Goal: Information Seeking & Learning: Learn about a topic

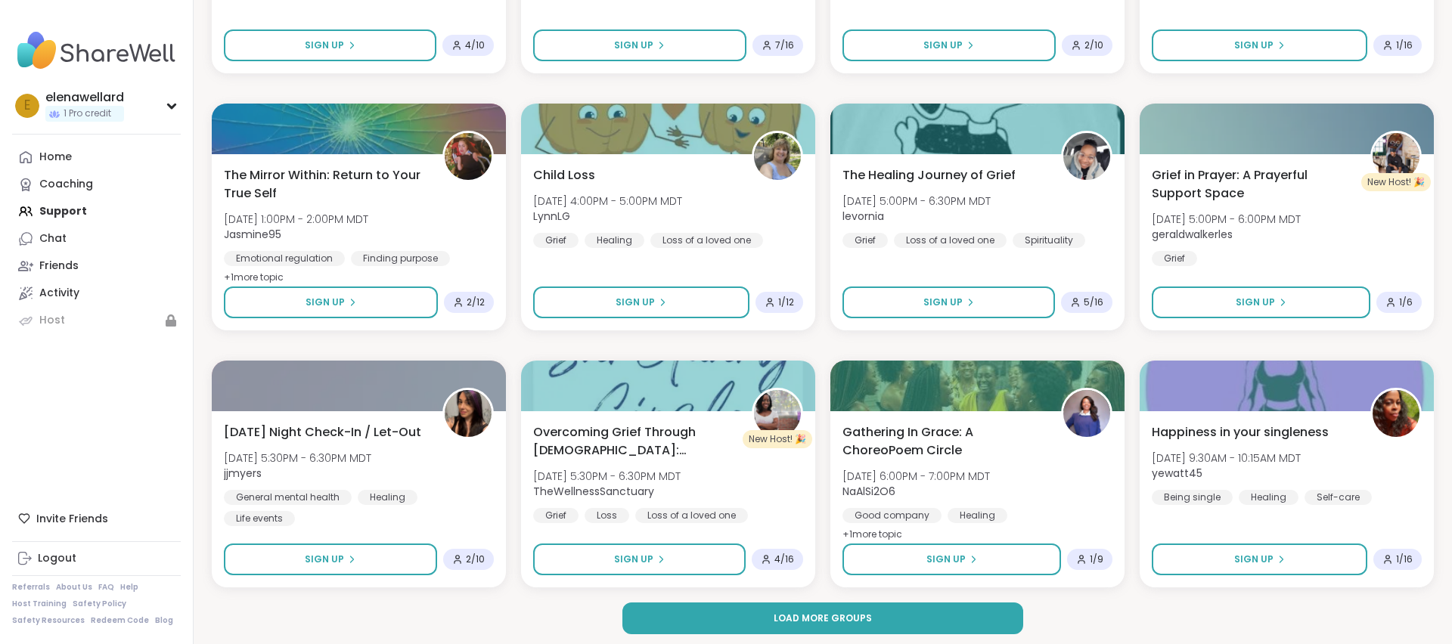
scroll to position [2006, 0]
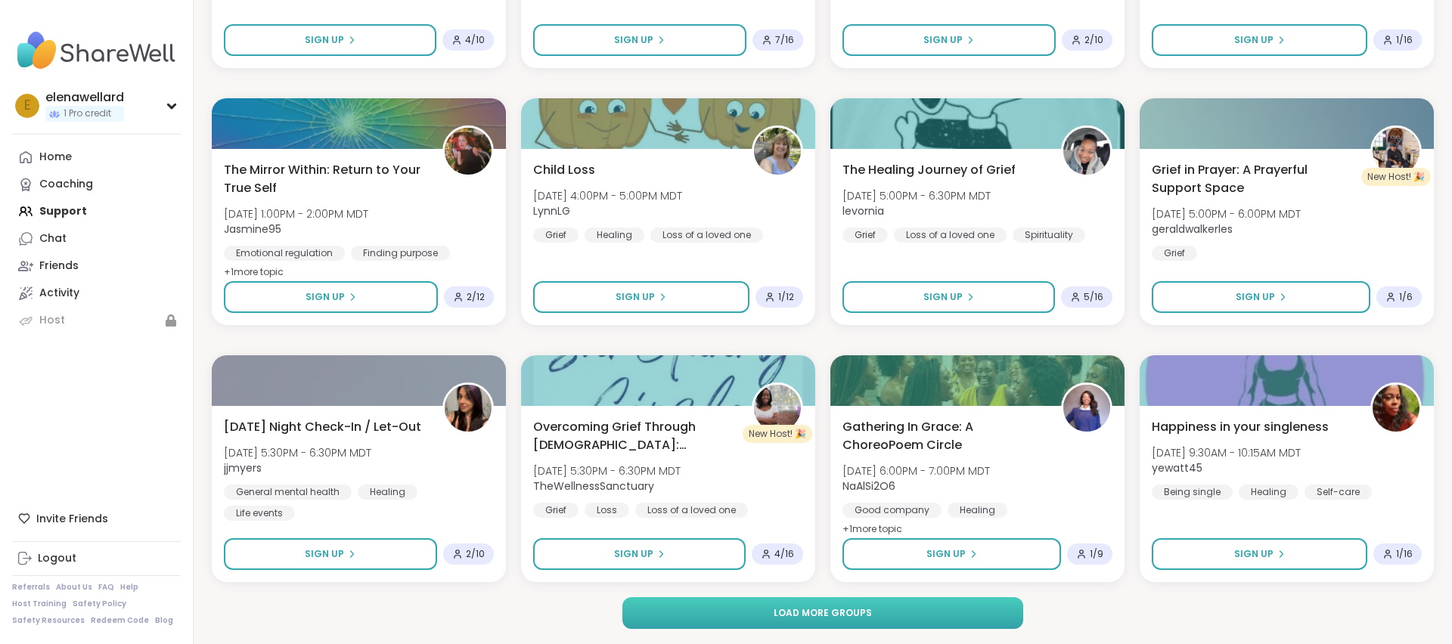
click at [819, 615] on span "Load more groups" at bounding box center [823, 613] width 98 height 14
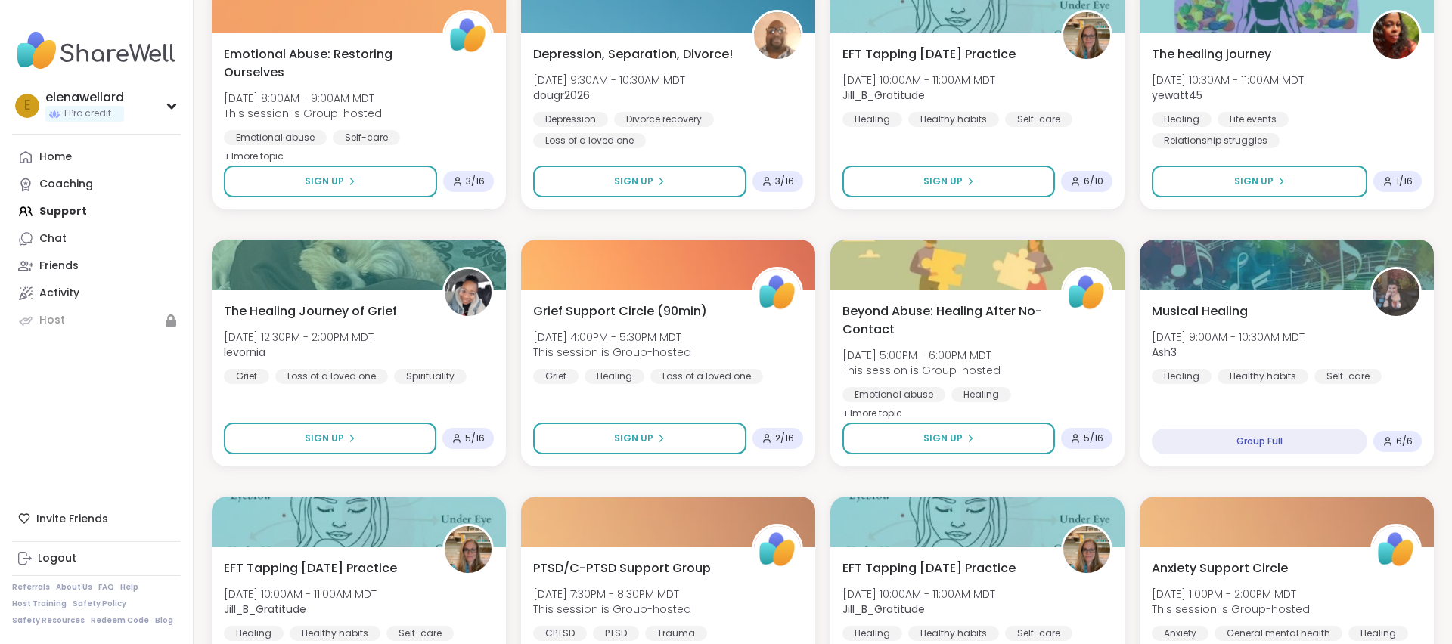
scroll to position [0, 0]
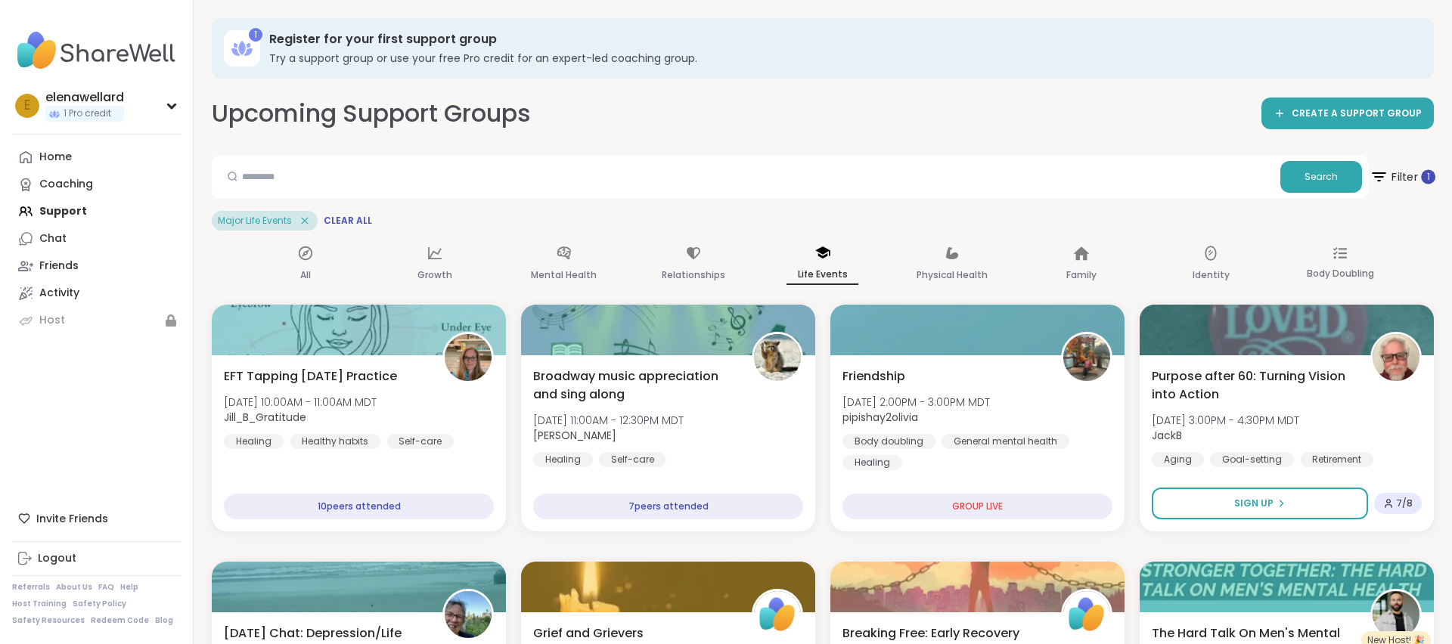
click at [1401, 176] on span "Filter 1" at bounding box center [1402, 177] width 66 height 38
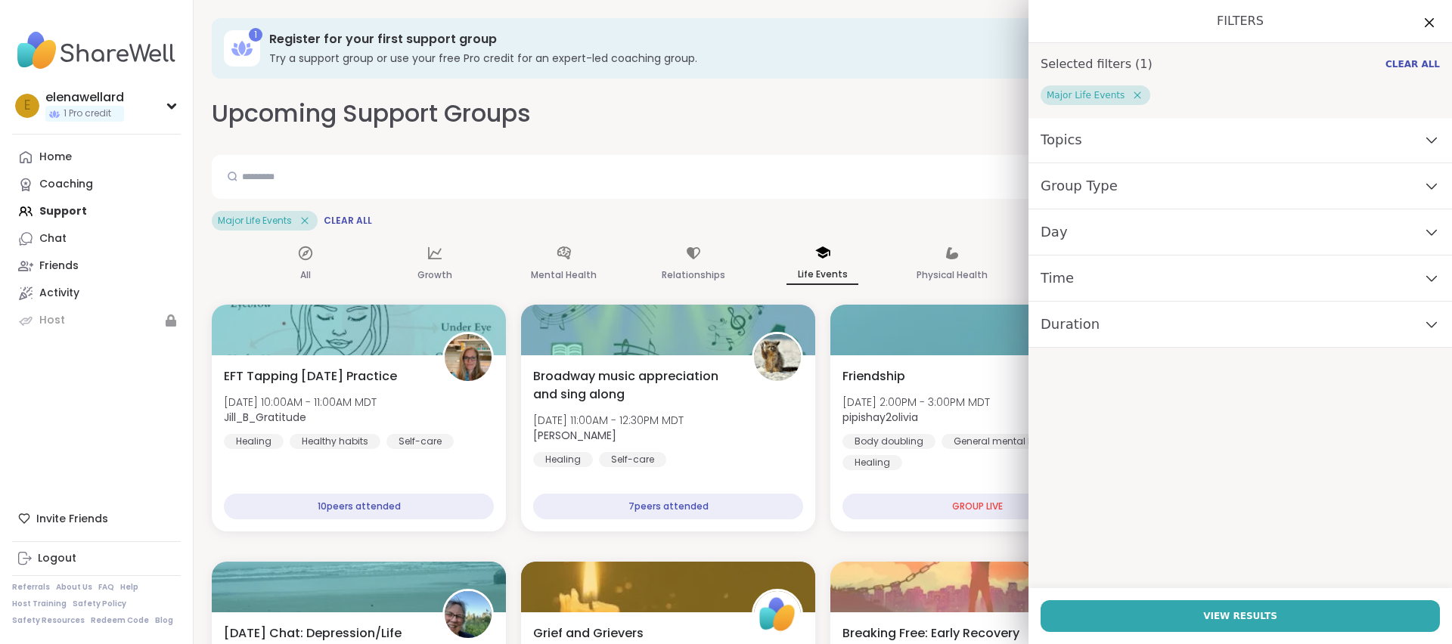
click at [1100, 284] on div "Time" at bounding box center [1239, 279] width 423 height 46
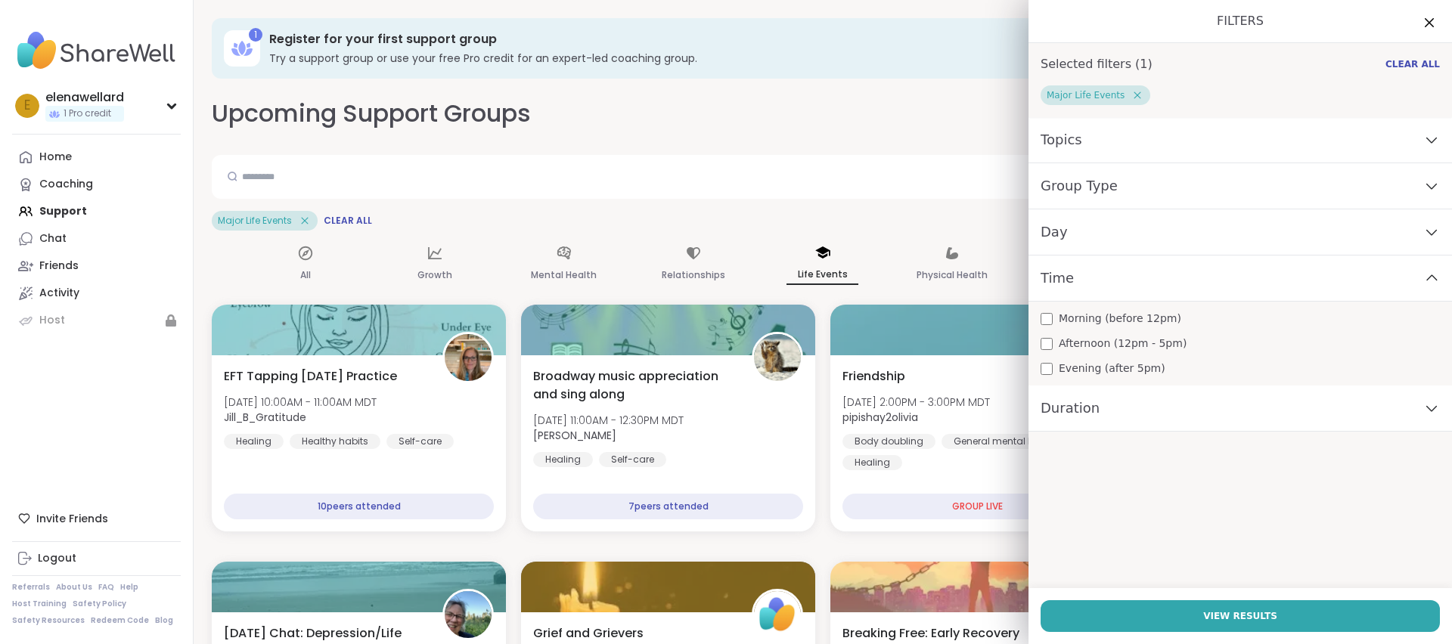
click at [1095, 317] on span "Morning (before 12pm)" at bounding box center [1120, 319] width 123 height 16
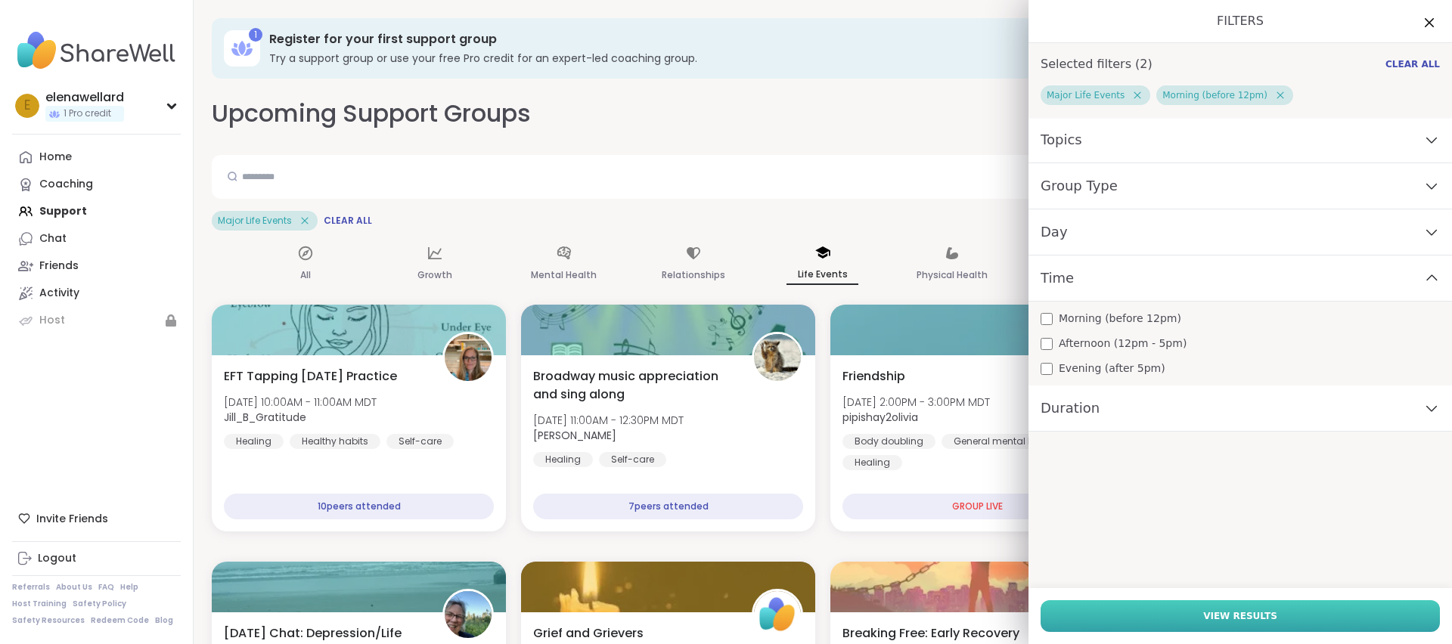
click at [1225, 614] on span "View Results" at bounding box center [1240, 616] width 74 height 14
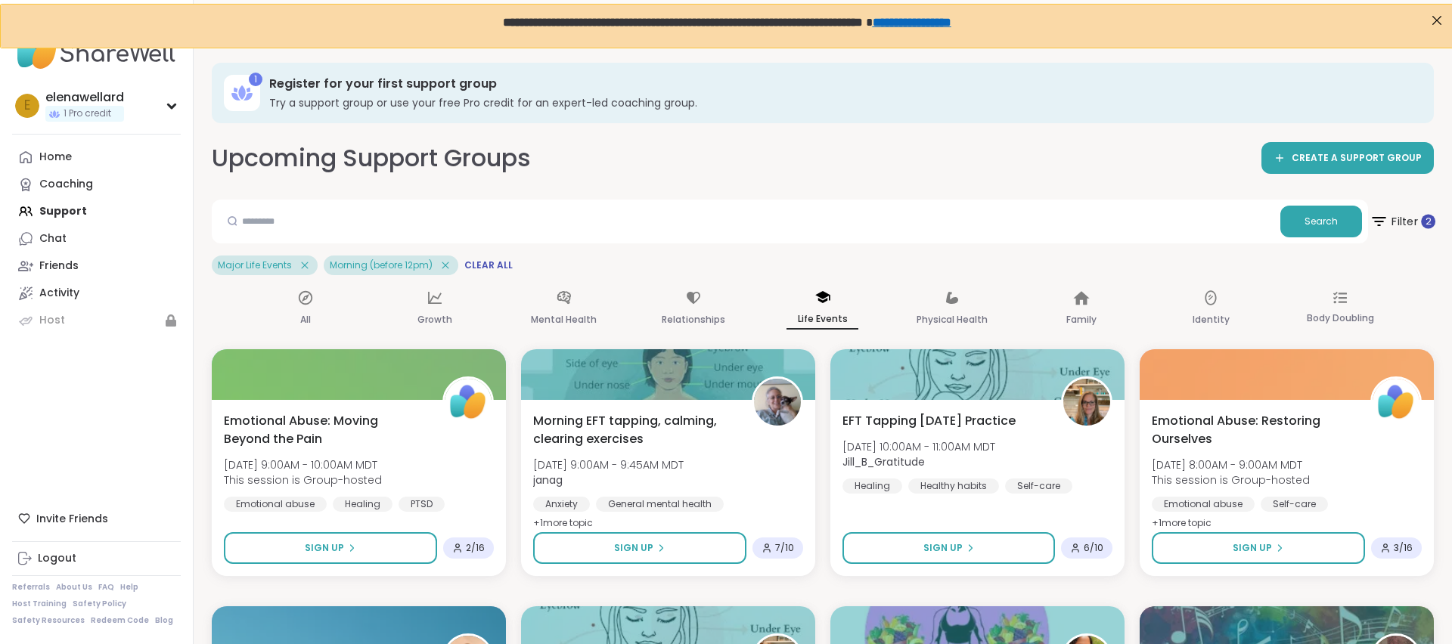
click at [1401, 222] on span "Filter 2" at bounding box center [1402, 222] width 66 height 38
drag, startPoint x: 923, startPoint y: 247, endPoint x: 974, endPoint y: 258, distance: 52.5
click at [923, 247] on div "Search Filter 2 Major Life Events Morning (before 12pm) Clear All" at bounding box center [823, 238] width 1222 height 76
click at [1400, 222] on span "Filter 2" at bounding box center [1402, 222] width 66 height 38
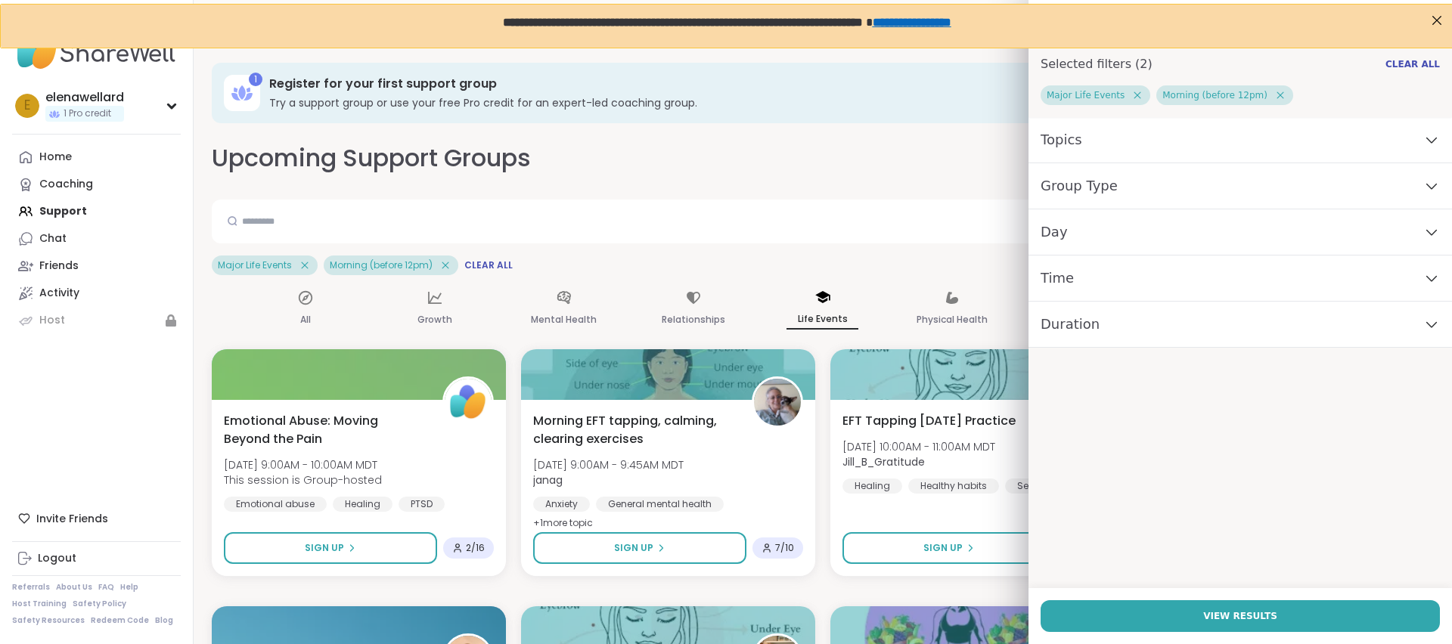
click at [1096, 243] on div "Day" at bounding box center [1239, 232] width 423 height 46
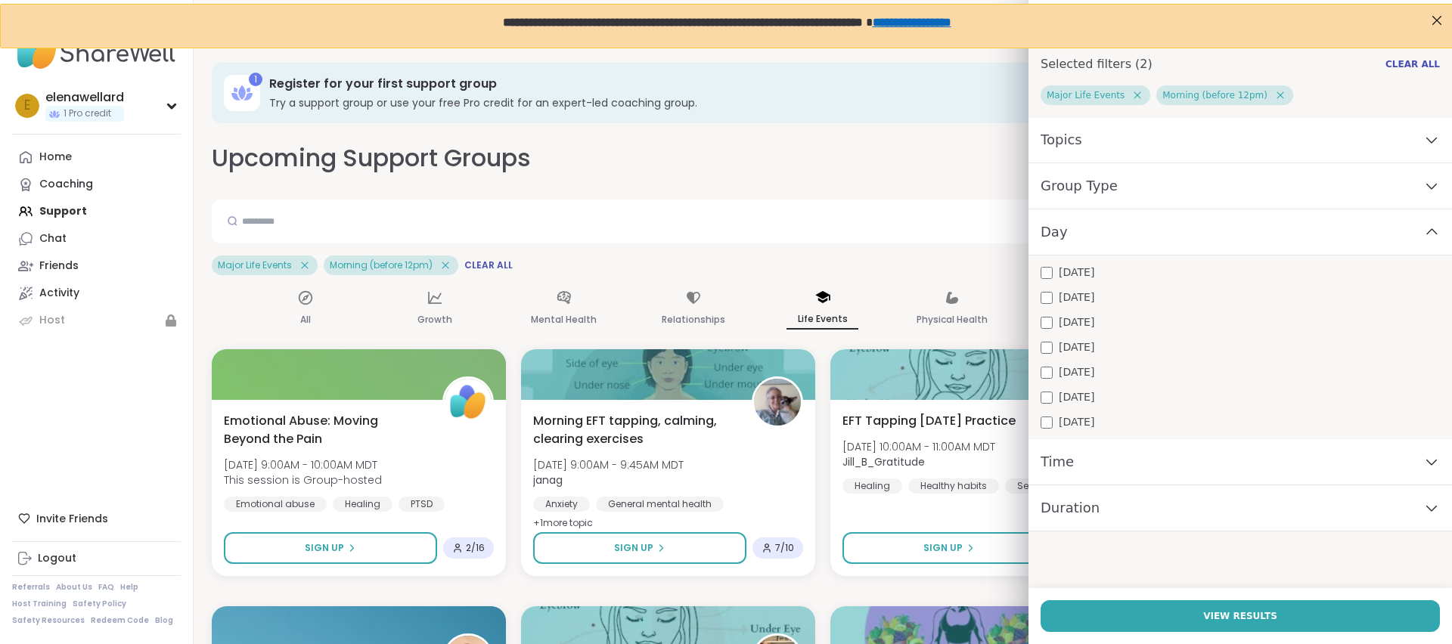
click at [1085, 295] on span "[DATE]" at bounding box center [1077, 298] width 36 height 16
click at [1084, 316] on span "[DATE]" at bounding box center [1077, 323] width 36 height 16
click at [1087, 346] on span "[DATE]" at bounding box center [1077, 348] width 36 height 16
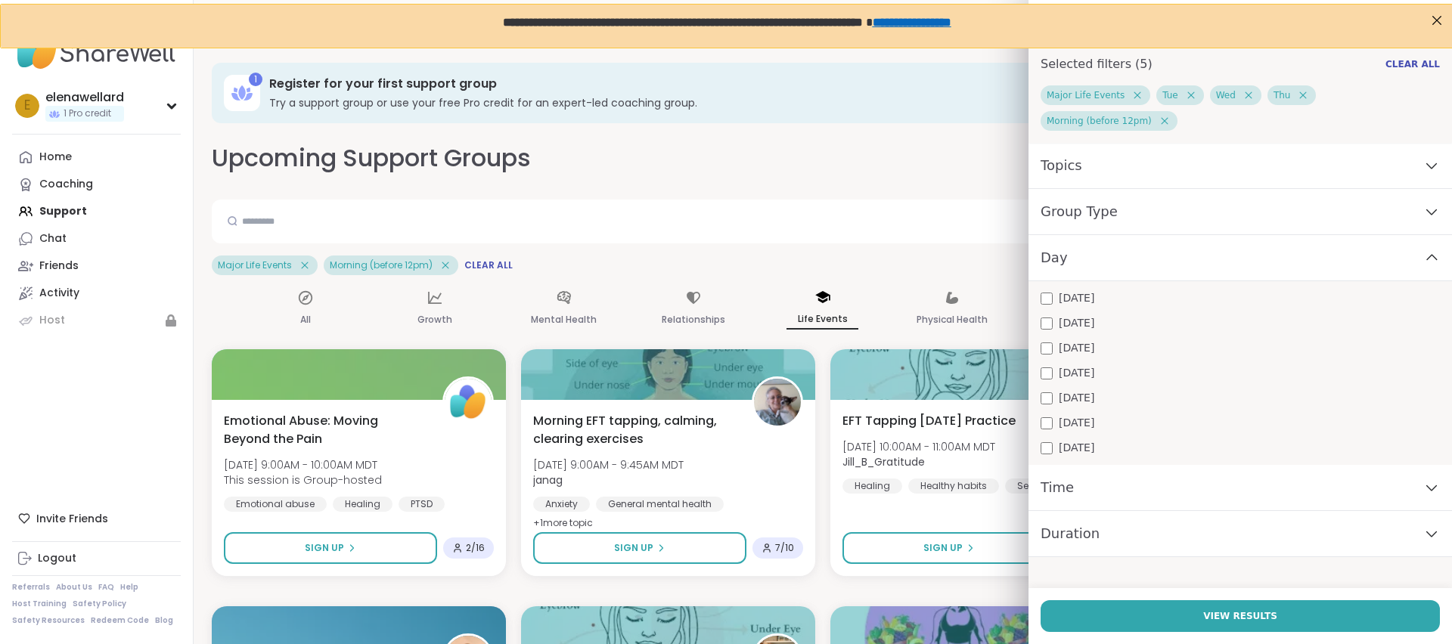
drag, startPoint x: 1076, startPoint y: 368, endPoint x: 1099, endPoint y: 372, distance: 23.0
click at [1076, 390] on span "[DATE]" at bounding box center [1077, 398] width 36 height 16
click at [1242, 622] on span "View Results" at bounding box center [1240, 616] width 74 height 14
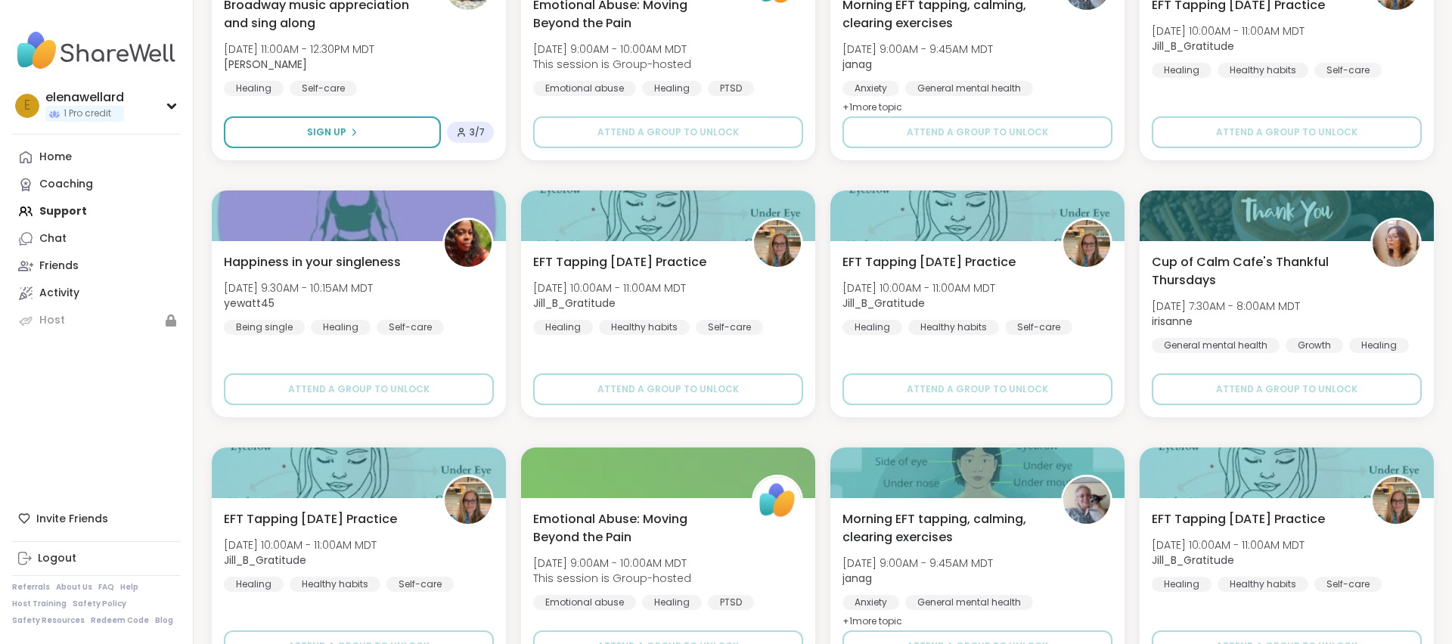
scroll to position [928, 0]
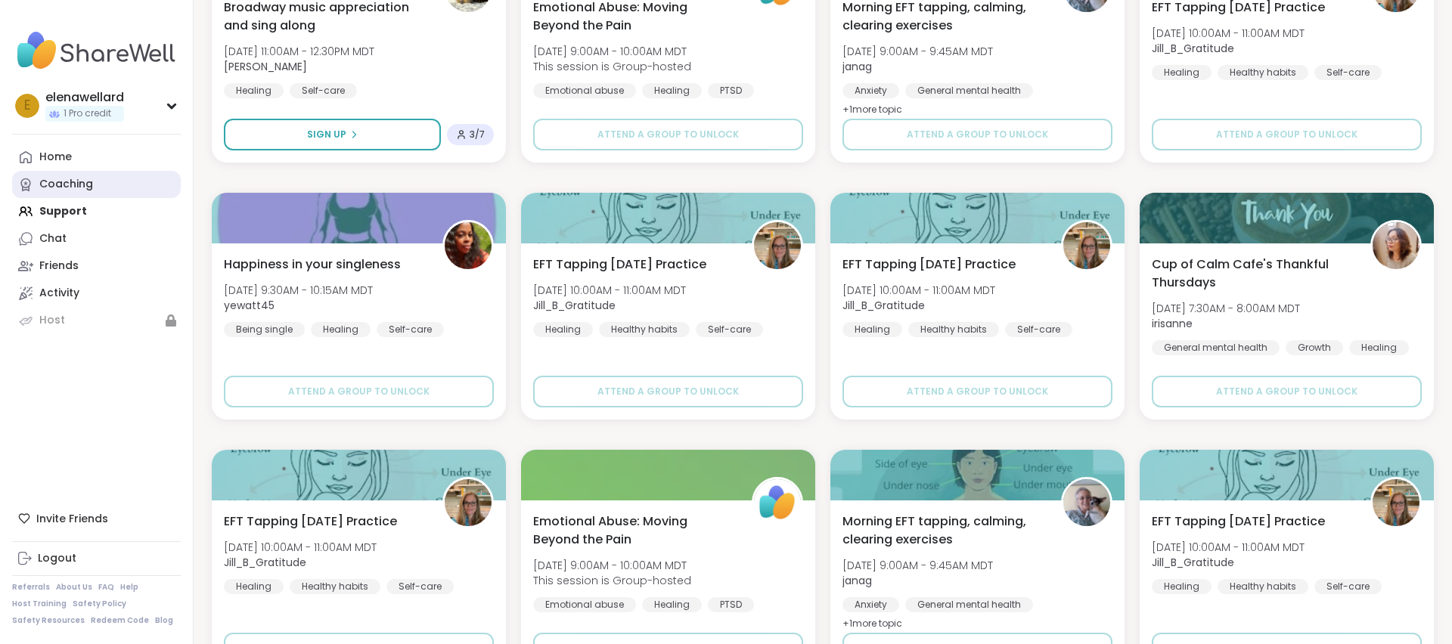
drag, startPoint x: 64, startPoint y: 184, endPoint x: 79, endPoint y: 186, distance: 15.3
click at [64, 184] on div "Coaching" at bounding box center [66, 184] width 54 height 15
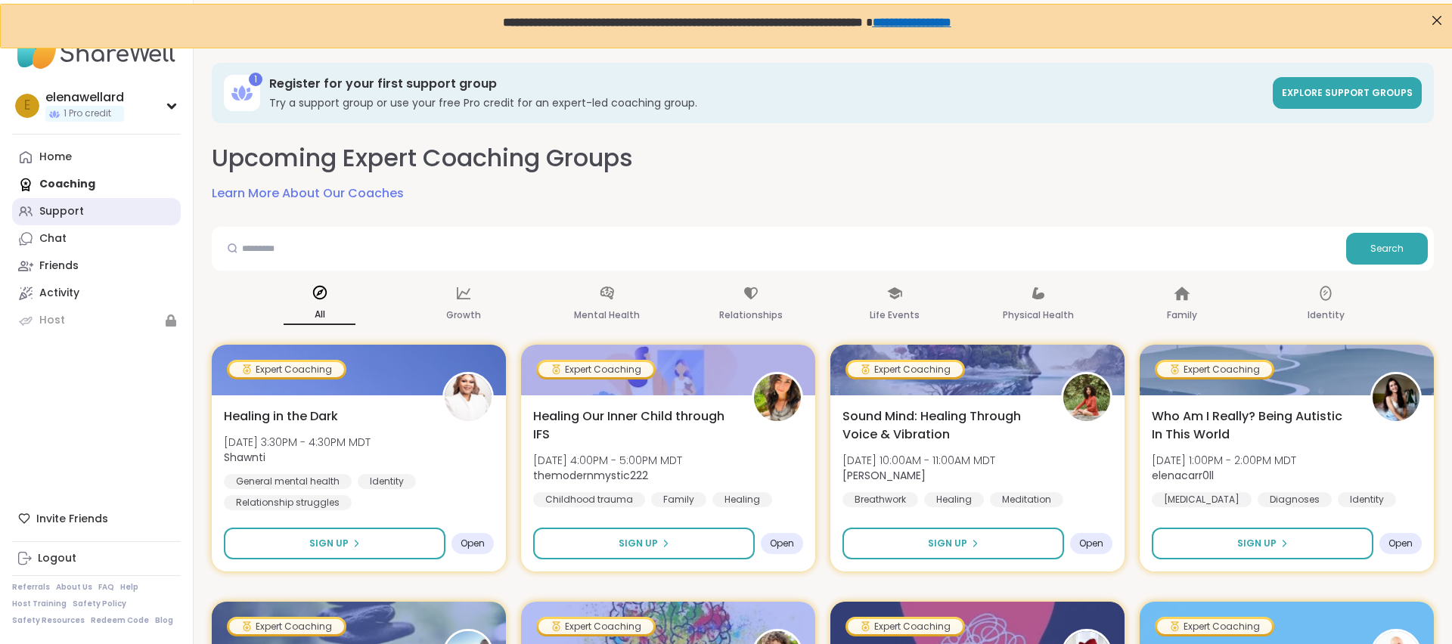
click at [69, 204] on div "Support" at bounding box center [61, 211] width 45 height 15
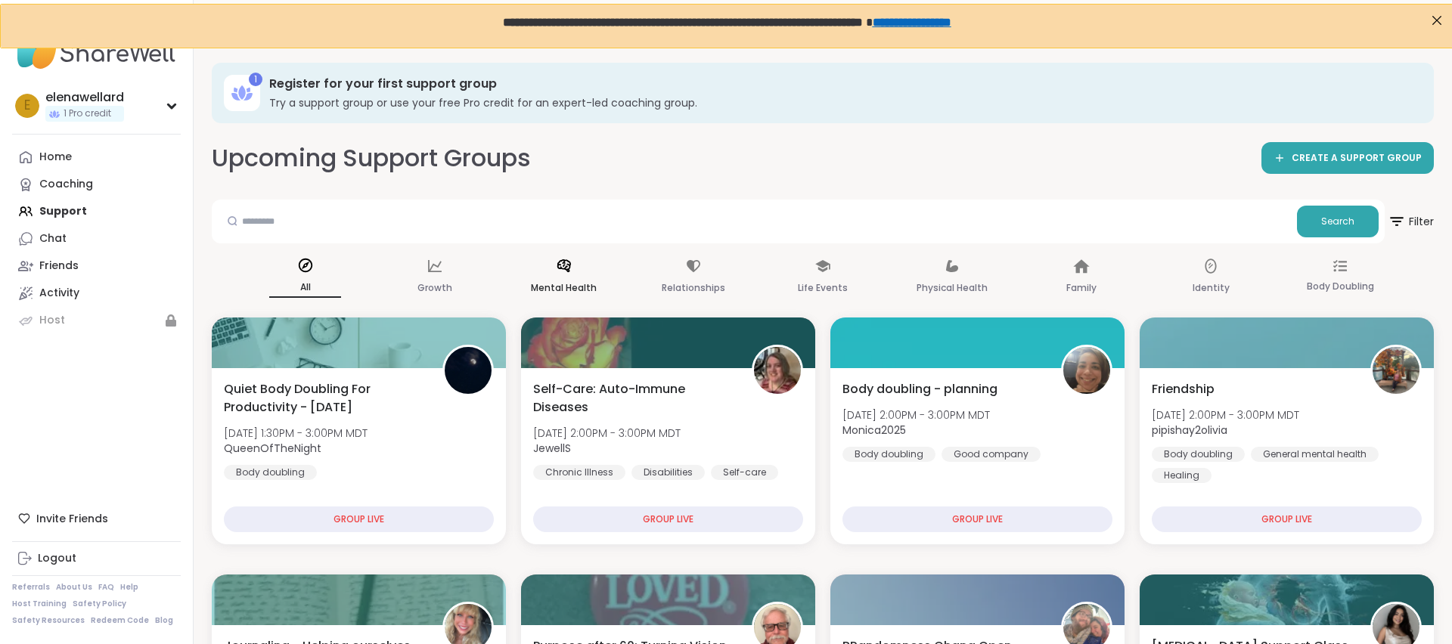
click at [561, 274] on div "Mental Health" at bounding box center [564, 278] width 72 height 56
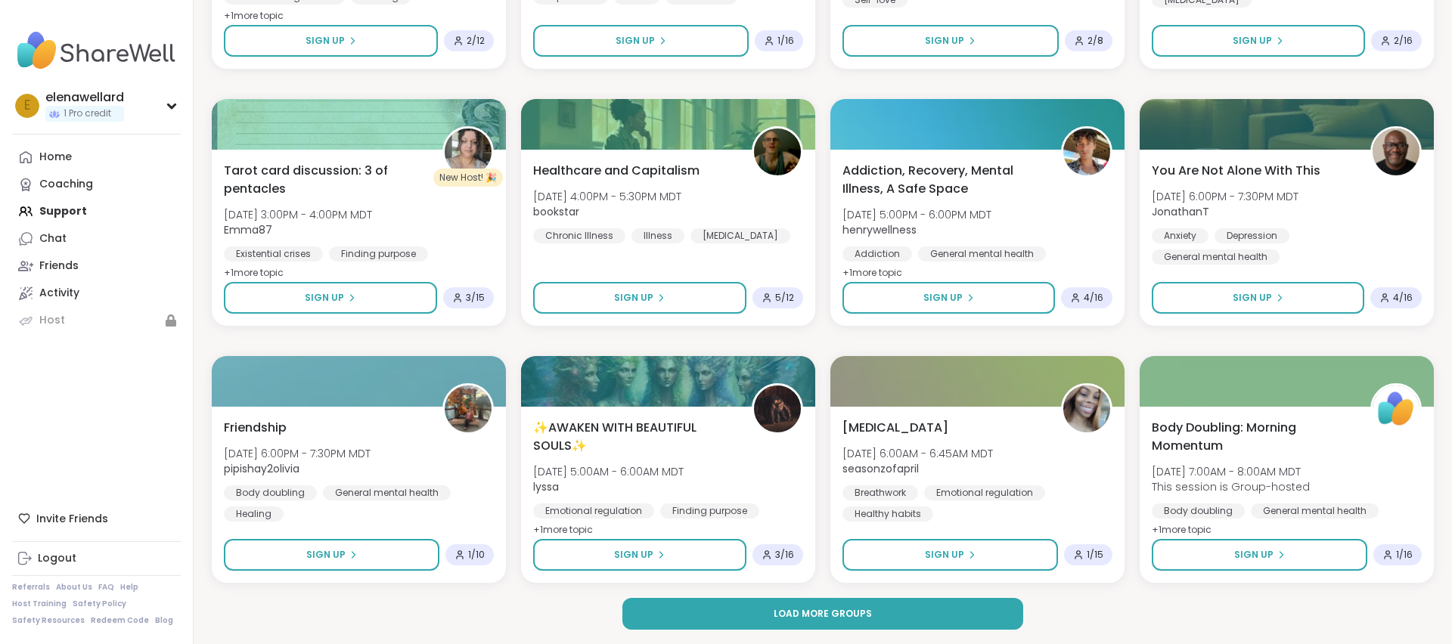
scroll to position [2051, 0]
